Goal: Task Accomplishment & Management: Manage account settings

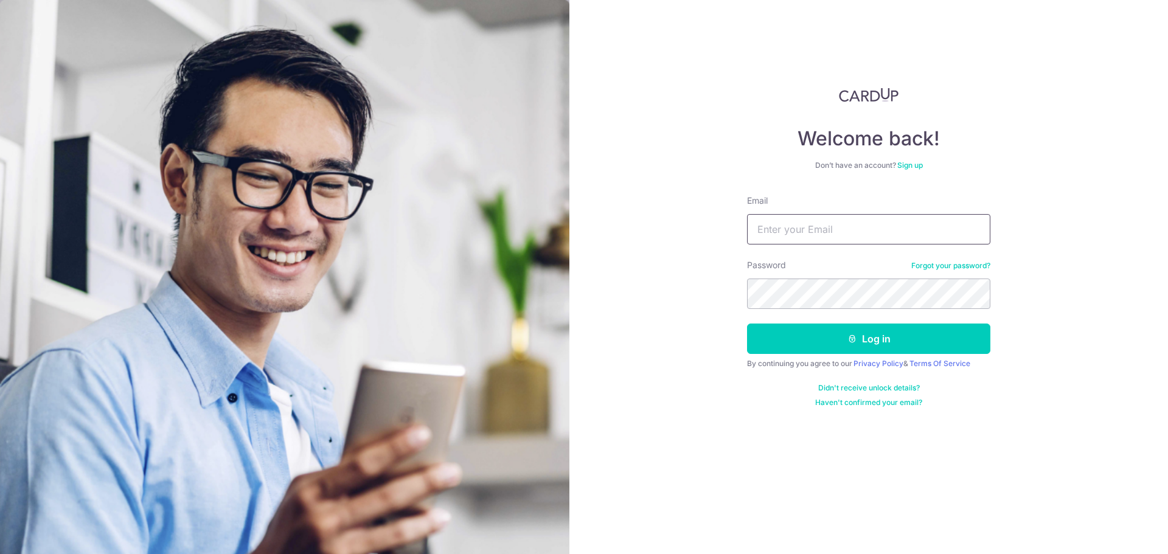
click at [770, 224] on input "Email" at bounding box center [868, 229] width 243 height 30
type input "[EMAIL_ADDRESS][DOMAIN_NAME]"
click at [747, 324] on button "Log in" at bounding box center [868, 339] width 243 height 30
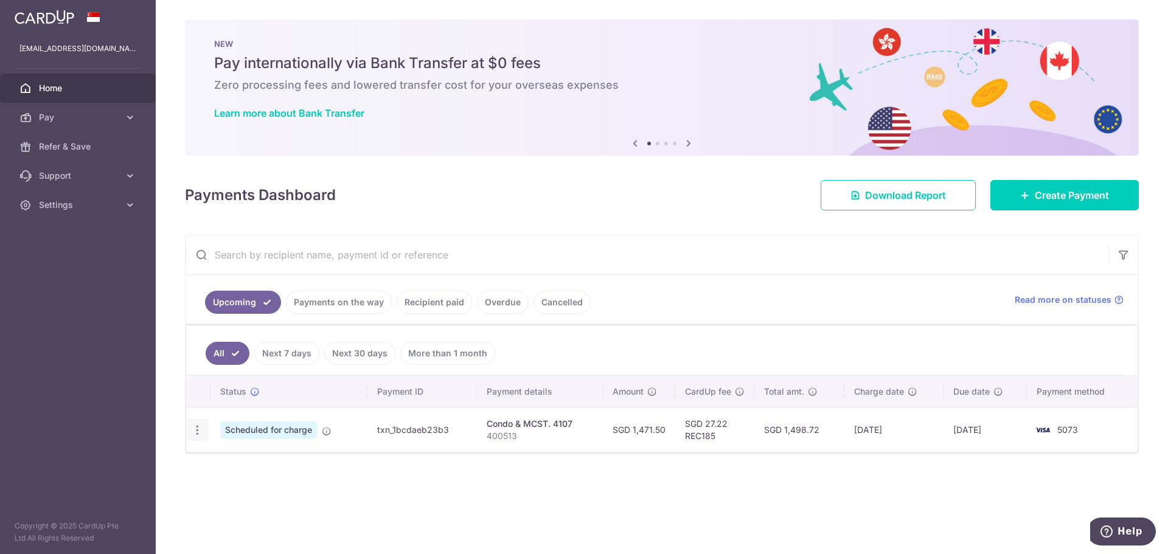
click at [193, 431] on icon "button" at bounding box center [197, 430] width 13 height 13
click at [241, 465] on span "Update payment" at bounding box center [262, 463] width 83 height 15
radio input "true"
type input "1,471.50"
type input "20/09/2025"
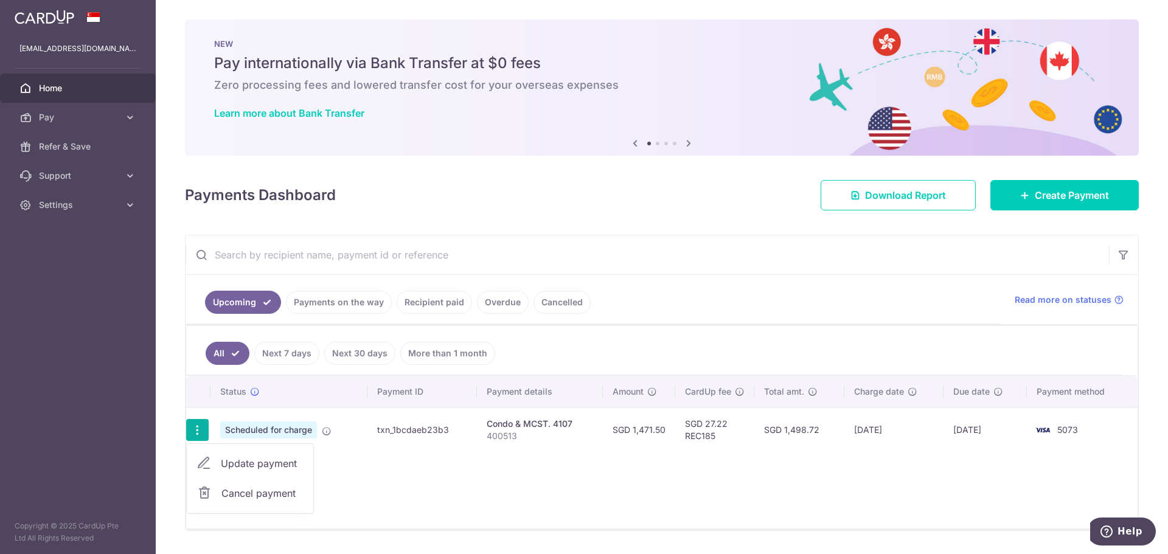
type input "400513"
type input "REC185"
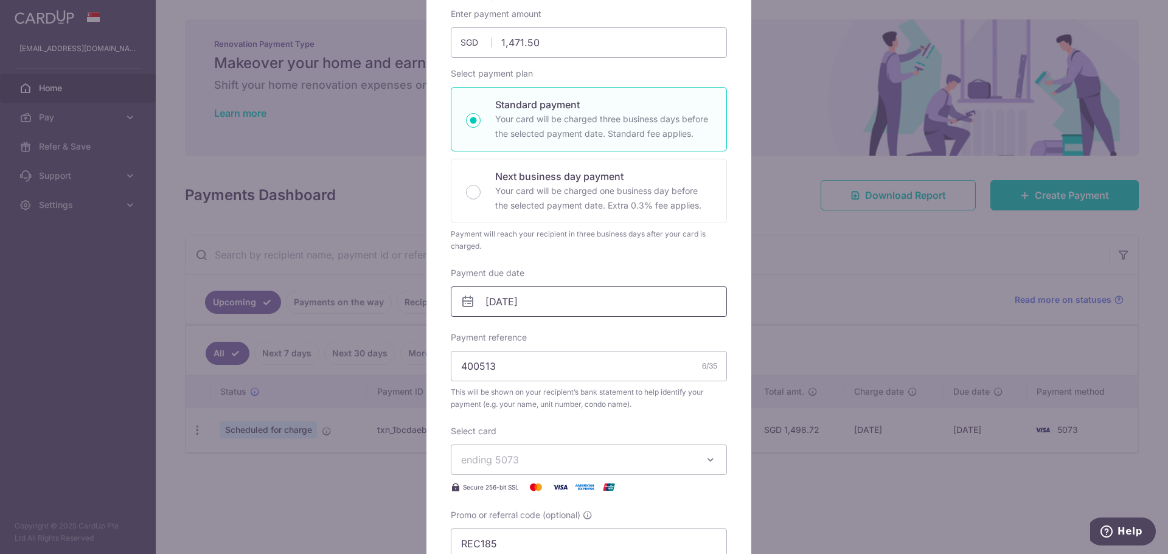
scroll to position [128, 0]
click at [573, 304] on input "20/09/2025" at bounding box center [589, 303] width 276 height 30
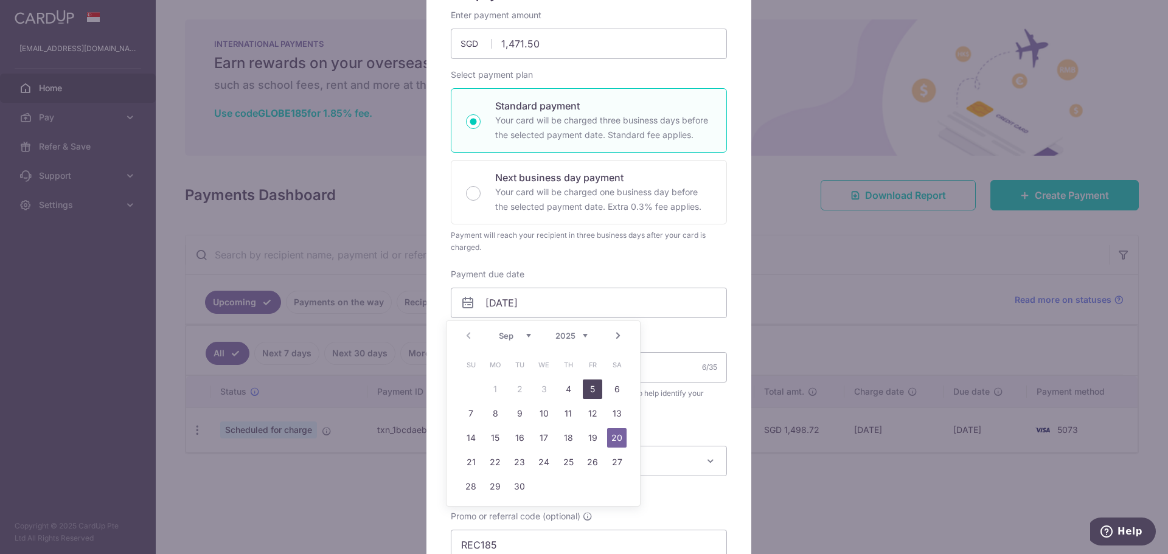
click at [583, 389] on link "5" at bounding box center [592, 389] width 19 height 19
type input "05/09/2025"
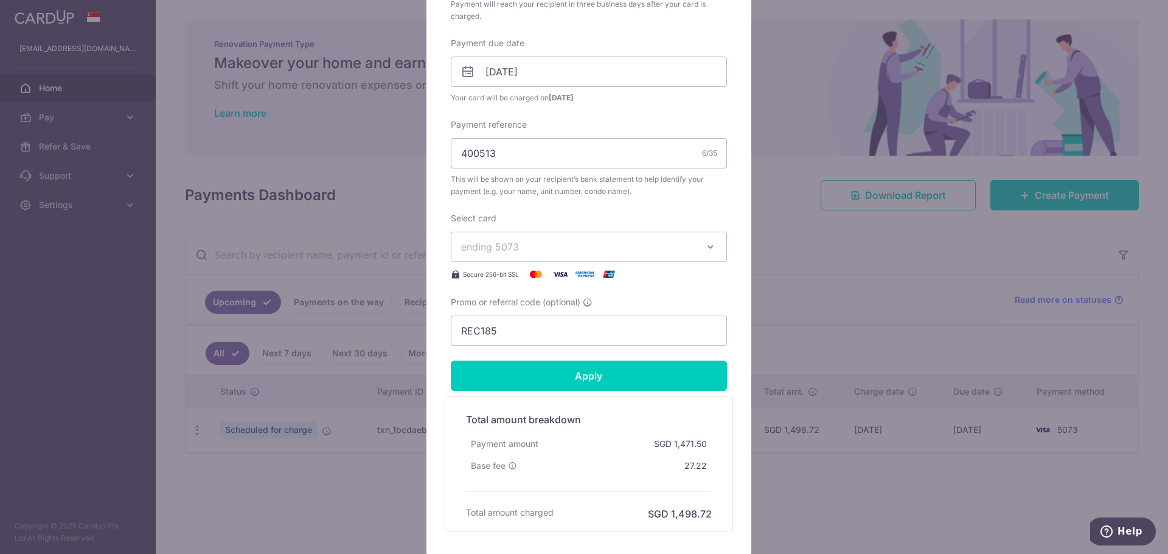
scroll to position [406, 0]
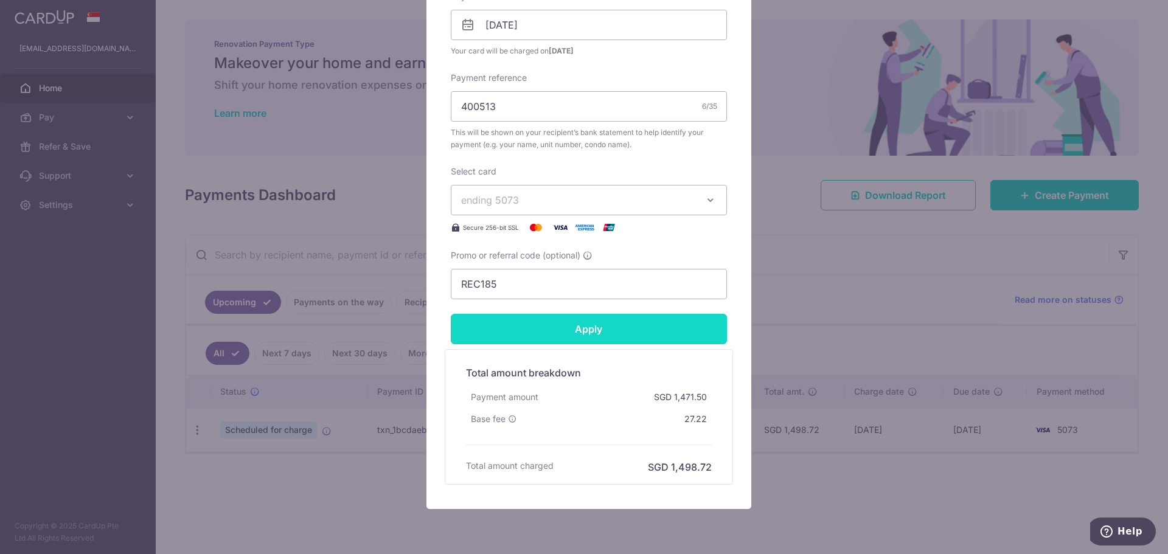
click at [605, 333] on input "Apply" at bounding box center [589, 329] width 276 height 30
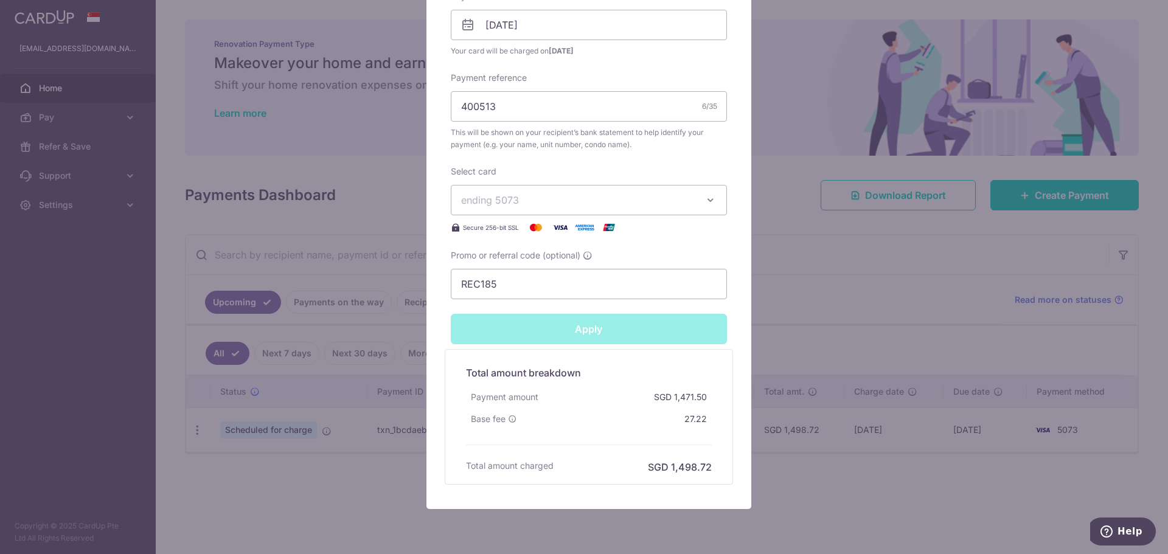
type input "Successfully Applied"
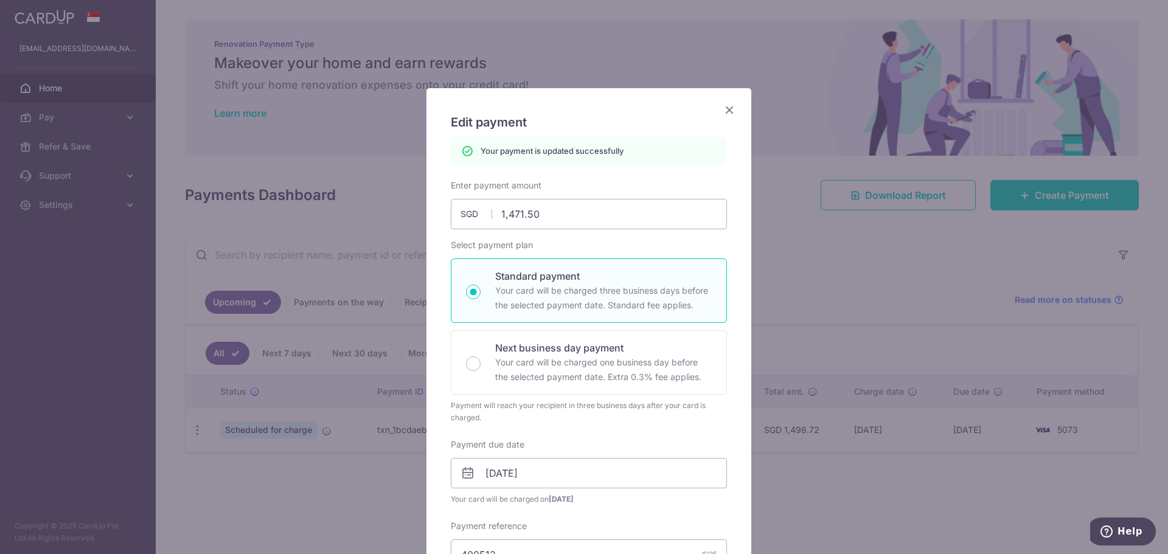
click at [726, 105] on icon "Close" at bounding box center [729, 109] width 15 height 15
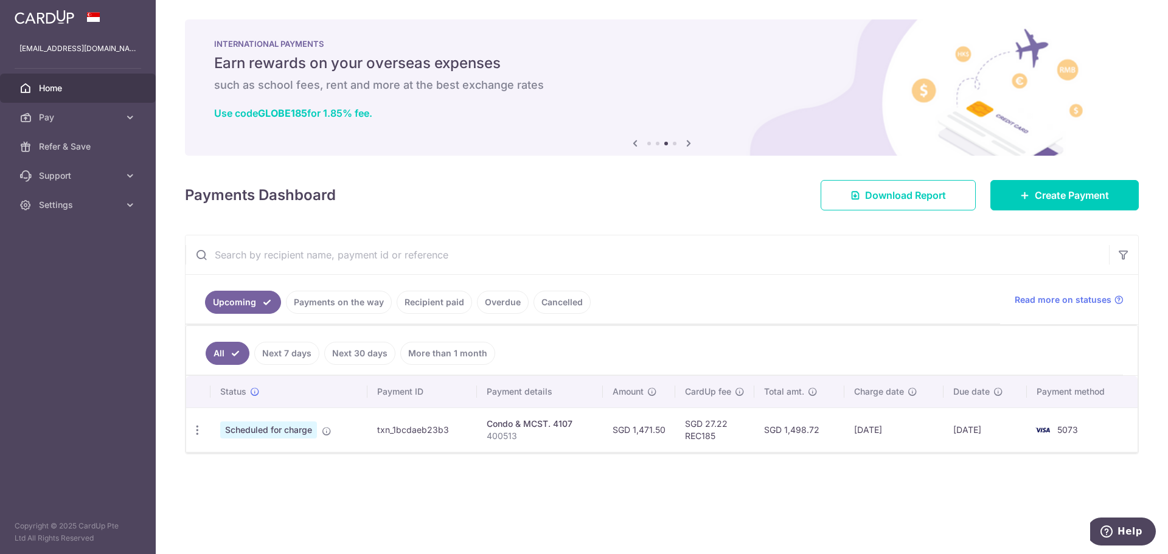
click at [457, 356] on link "More than 1 month" at bounding box center [447, 353] width 95 height 23
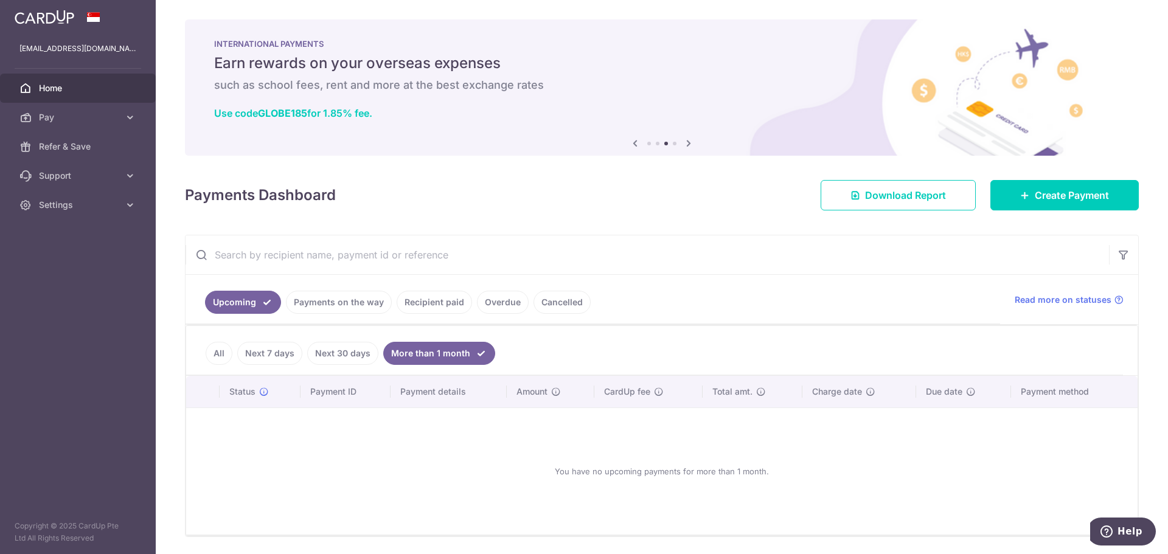
click at [350, 355] on link "Next 30 days" at bounding box center [342, 353] width 71 height 23
click at [262, 350] on link "Next 7 days" at bounding box center [269, 353] width 65 height 23
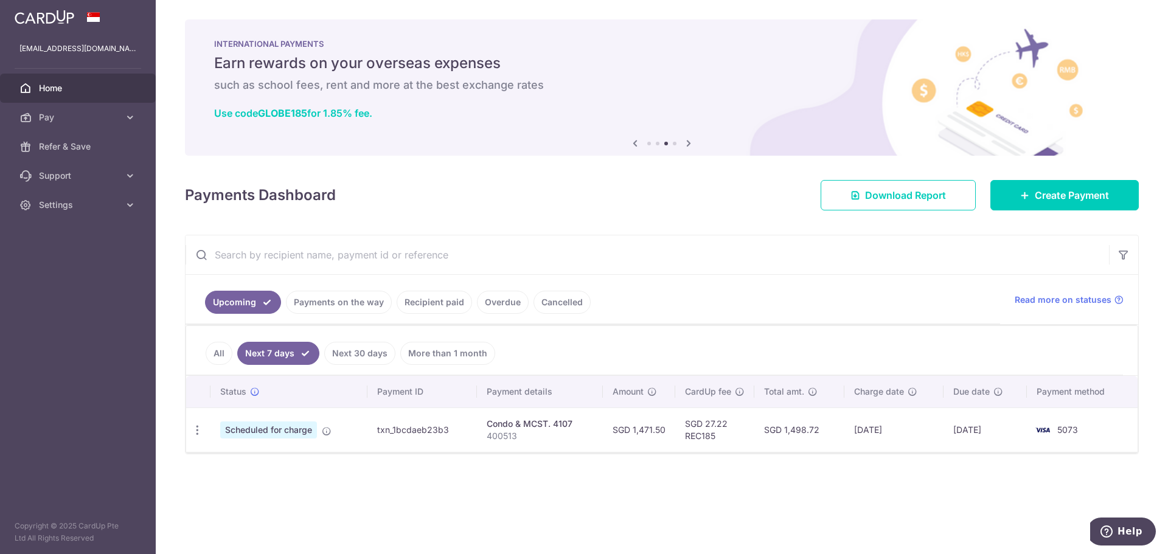
click at [206, 353] on link "All" at bounding box center [219, 353] width 27 height 23
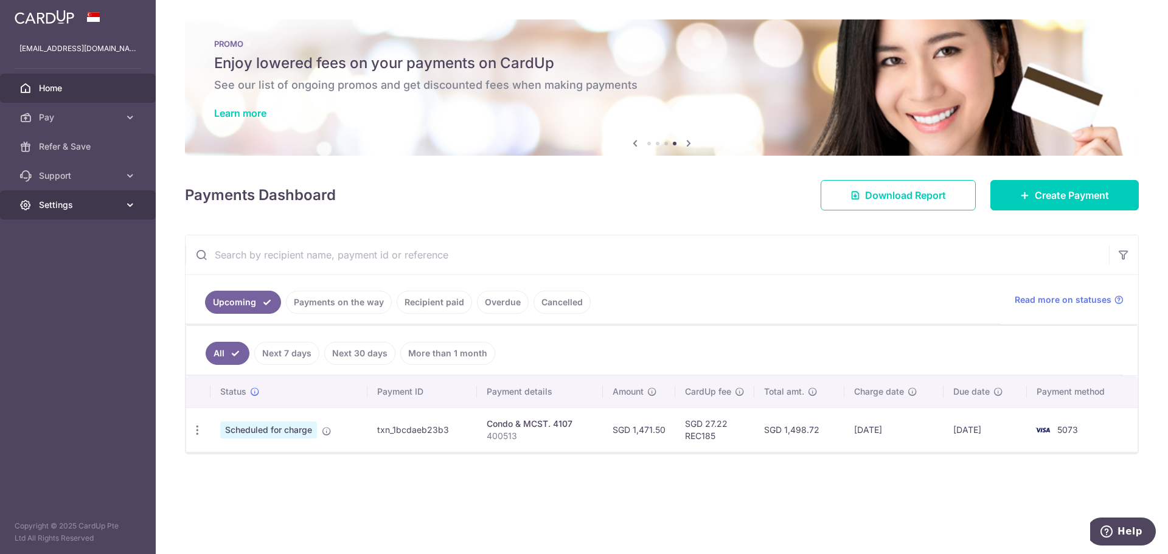
click at [77, 198] on link "Settings" at bounding box center [78, 204] width 156 height 29
click at [64, 264] on span "Logout" at bounding box center [79, 263] width 80 height 12
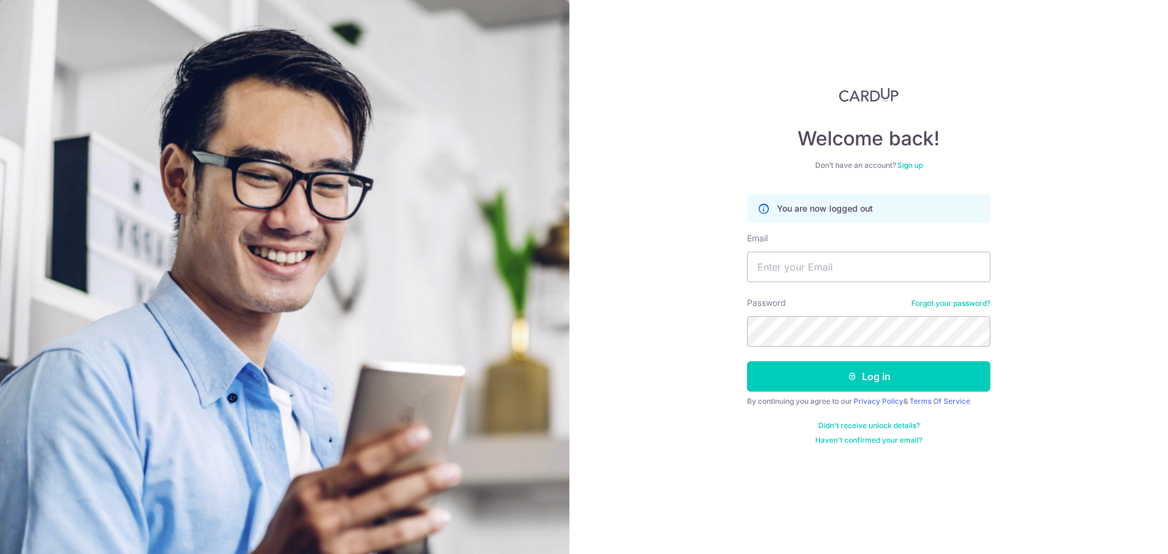
drag, startPoint x: 335, startPoint y: 99, endPoint x: 333, endPoint y: 143, distance: 44.4
